Goal: Find specific page/section: Find specific page/section

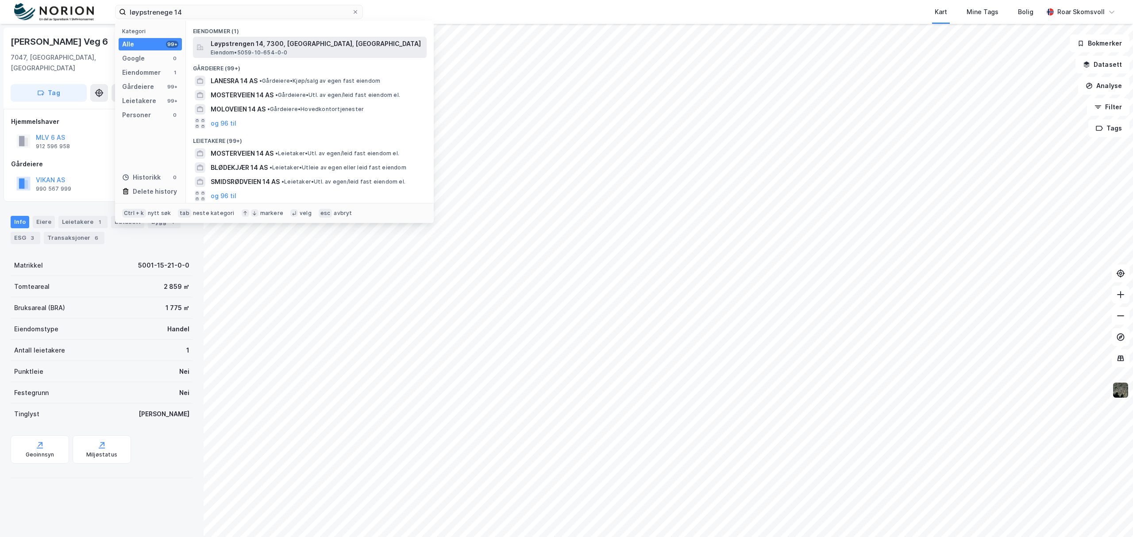
type input "løypstrenege 14"
click at [240, 43] on span "Løypstrengen 14, 7300, [GEOGRAPHIC_DATA], [GEOGRAPHIC_DATA]" at bounding box center [317, 44] width 212 height 11
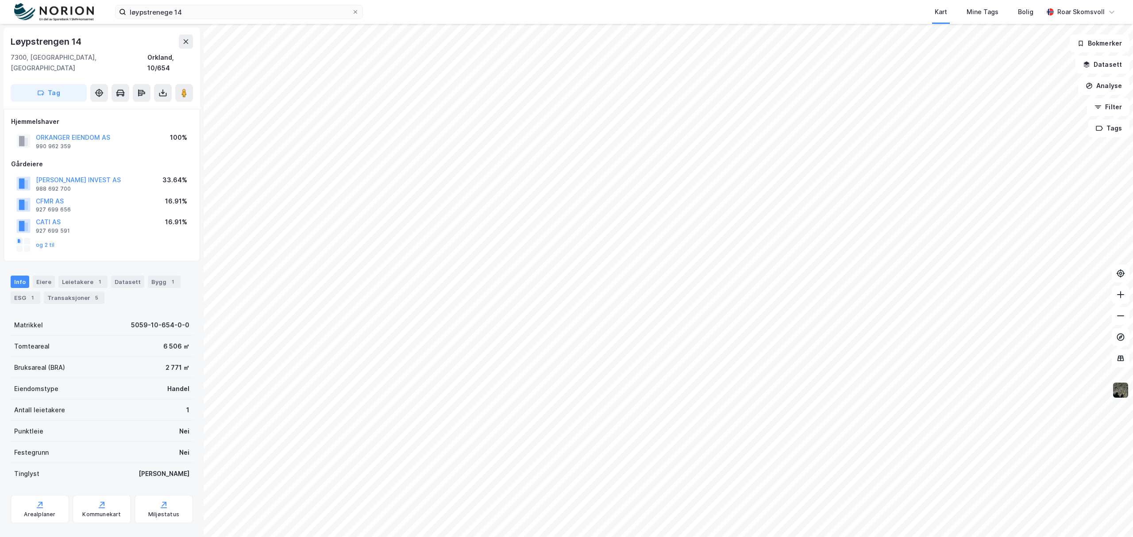
click at [1116, 393] on img at bounding box center [1120, 390] width 17 height 17
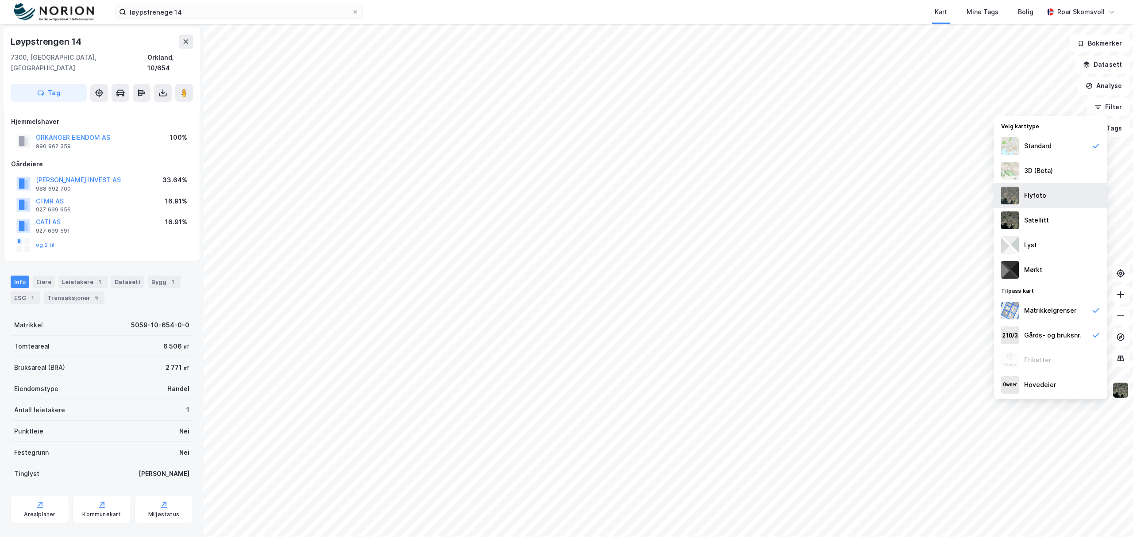
click at [1026, 197] on div "Flyfoto" at bounding box center [1035, 195] width 22 height 11
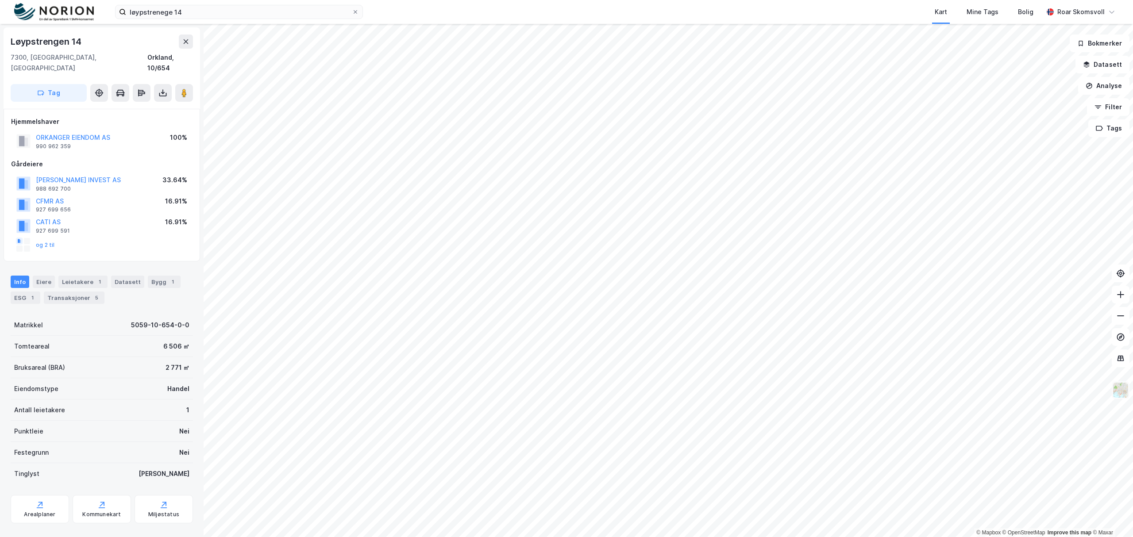
click at [1121, 392] on img at bounding box center [1120, 390] width 17 height 17
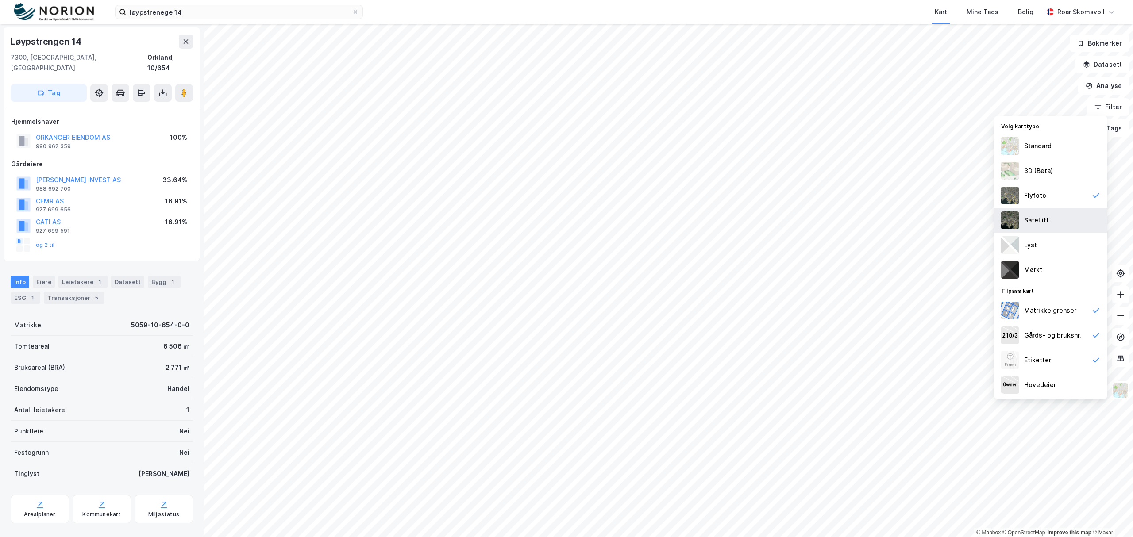
click at [1031, 216] on div "Satellitt" at bounding box center [1036, 220] width 25 height 11
